Goal: Information Seeking & Learning: Stay updated

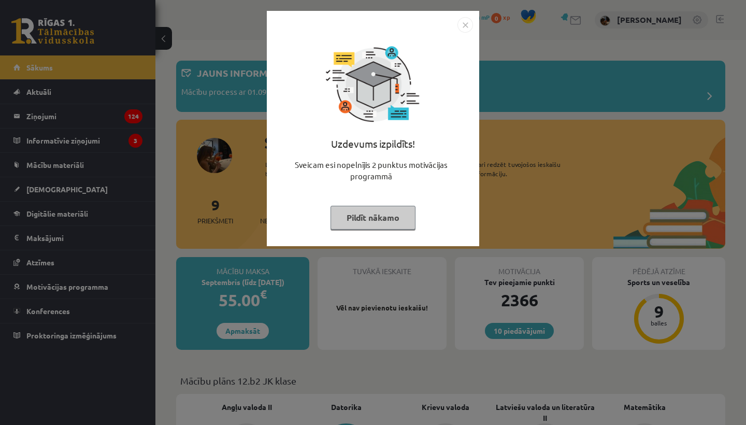
click at [371, 221] on button "Pildīt nākamo" at bounding box center [372, 218] width 85 height 24
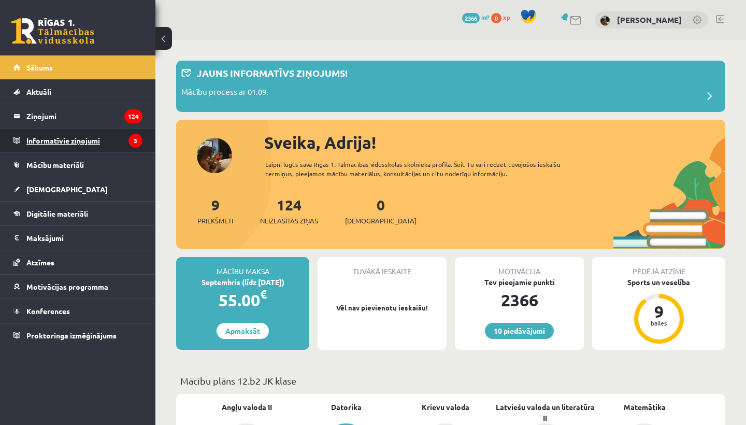
click at [46, 140] on legend "Informatīvie ziņojumi 3" at bounding box center [84, 140] width 116 height 24
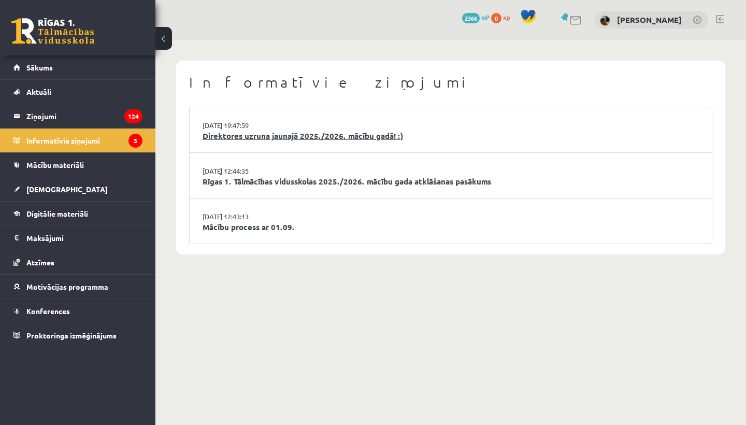
click at [276, 133] on link "Direktores uzruna jaunajā 2025./2026. mācību gadā! :)" at bounding box center [451, 136] width 496 height 12
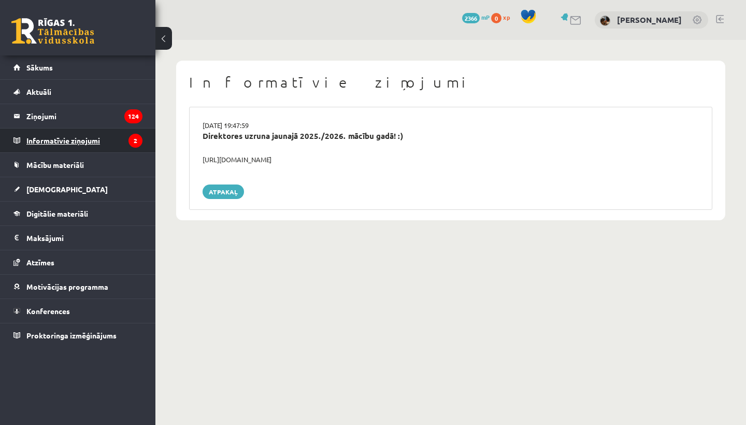
click at [76, 140] on legend "Informatīvie ziņojumi 2" at bounding box center [84, 140] width 116 height 24
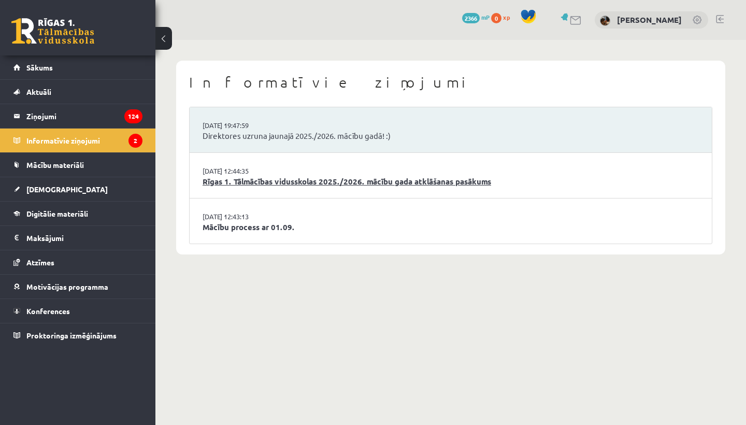
click at [264, 183] on link "Rīgas 1. Tālmācības vidusskolas 2025./2026. mācību gada atklāšanas pasākums" at bounding box center [451, 182] width 496 height 12
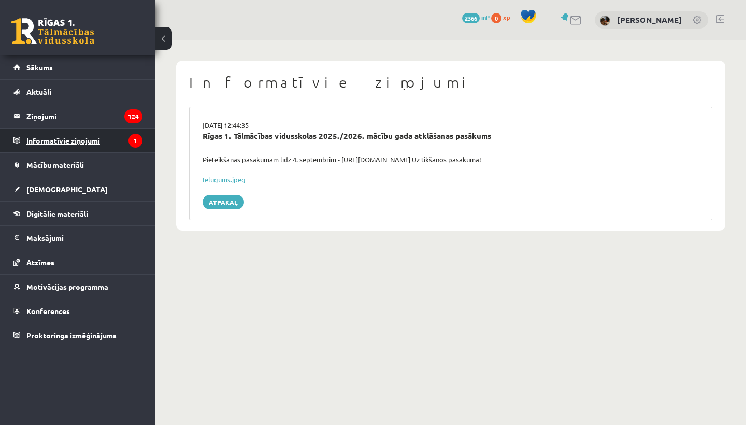
click at [61, 143] on legend "Informatīvie ziņojumi 1" at bounding box center [84, 140] width 116 height 24
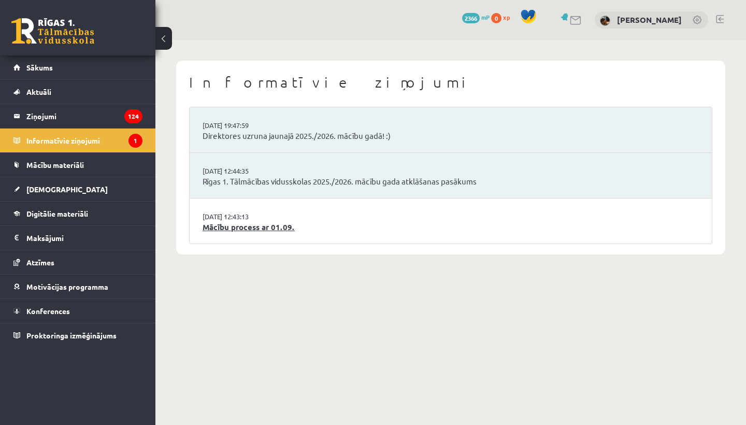
click at [212, 221] on link "Mācību process ar 01.09." at bounding box center [451, 227] width 496 height 12
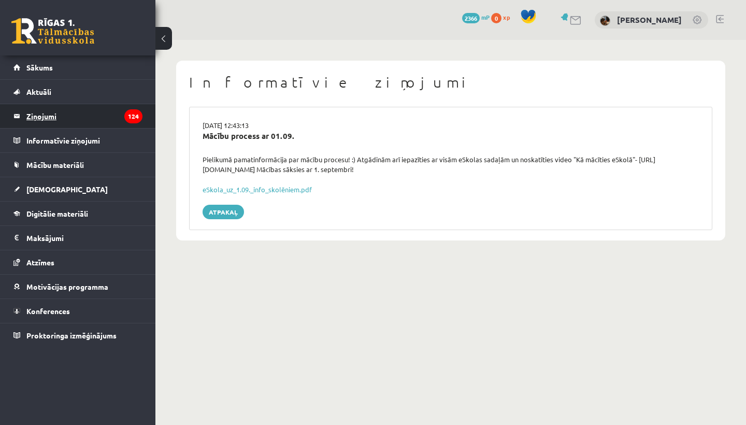
click at [33, 115] on legend "Ziņojumi 124" at bounding box center [84, 116] width 116 height 24
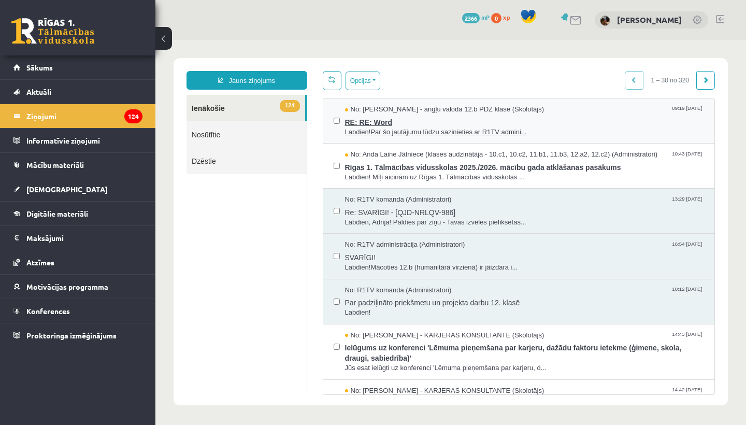
click at [446, 120] on span "RE: RE: Word" at bounding box center [524, 120] width 359 height 13
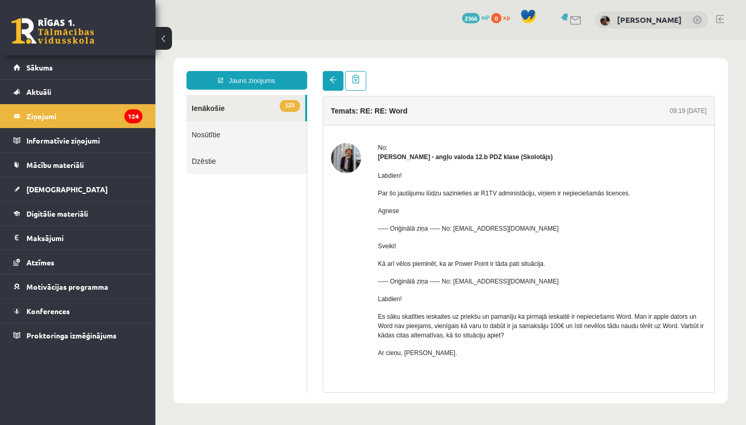
click at [331, 82] on span at bounding box center [332, 79] width 7 height 7
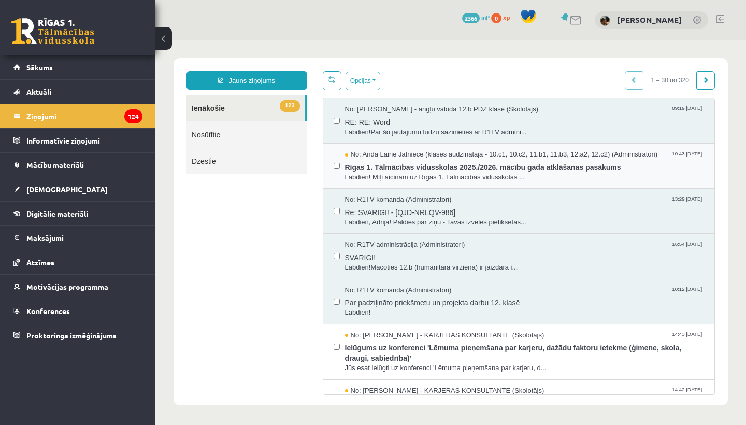
click at [392, 165] on span "Rīgas 1. Tālmācības vidusskolas 2025./2026. mācību gada atklāšanas pasākums" at bounding box center [524, 166] width 359 height 13
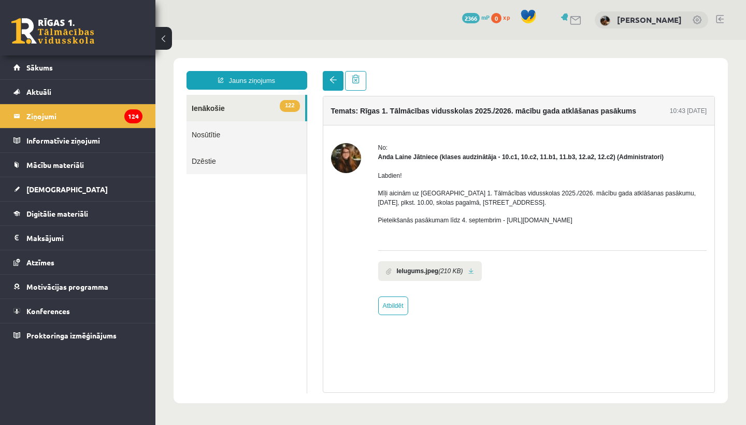
click at [330, 82] on span at bounding box center [332, 79] width 7 height 7
click at [46, 190] on span "[DEMOGRAPHIC_DATA]" at bounding box center [66, 188] width 81 height 9
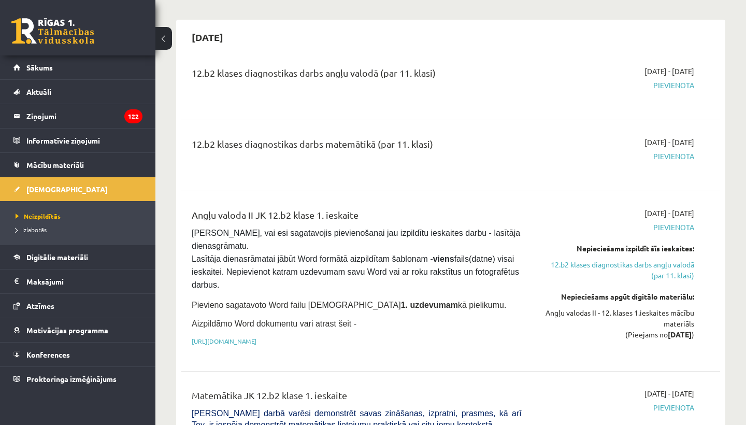
scroll to position [92, 0]
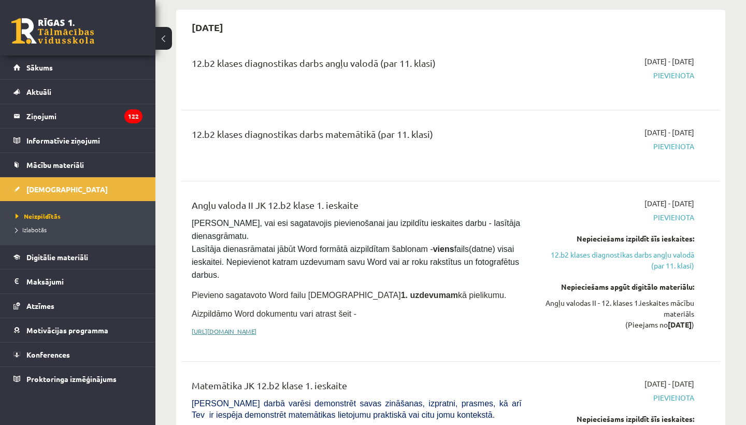
click at [256, 329] on link "https://drive.google.com/drive/folders/1IHE_ip15KOAbO2Se1NDGwZ2e__vlzPUf?usp=sh…" at bounding box center [224, 331] width 65 height 8
